Goal: Task Accomplishment & Management: Manage account settings

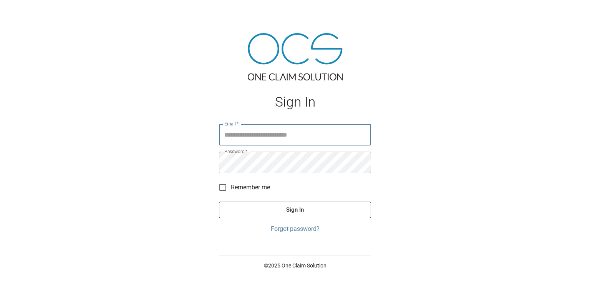
type input "**********"
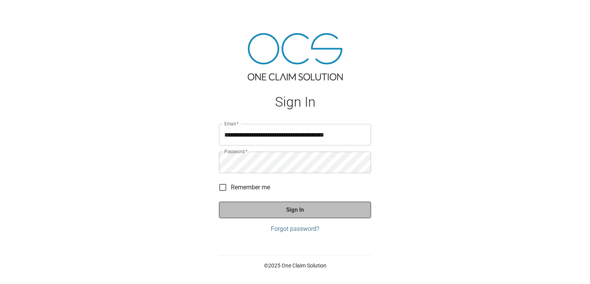
click at [275, 211] on button "Sign In" at bounding box center [295, 209] width 152 height 16
